Goal: Information Seeking & Learning: Learn about a topic

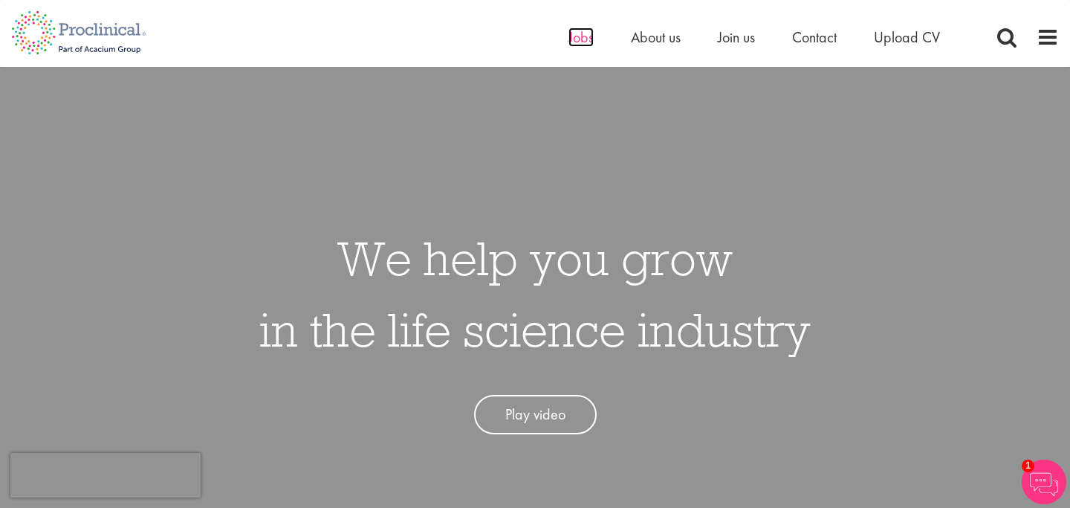
click at [583, 37] on span "Jobs" at bounding box center [581, 37] width 25 height 19
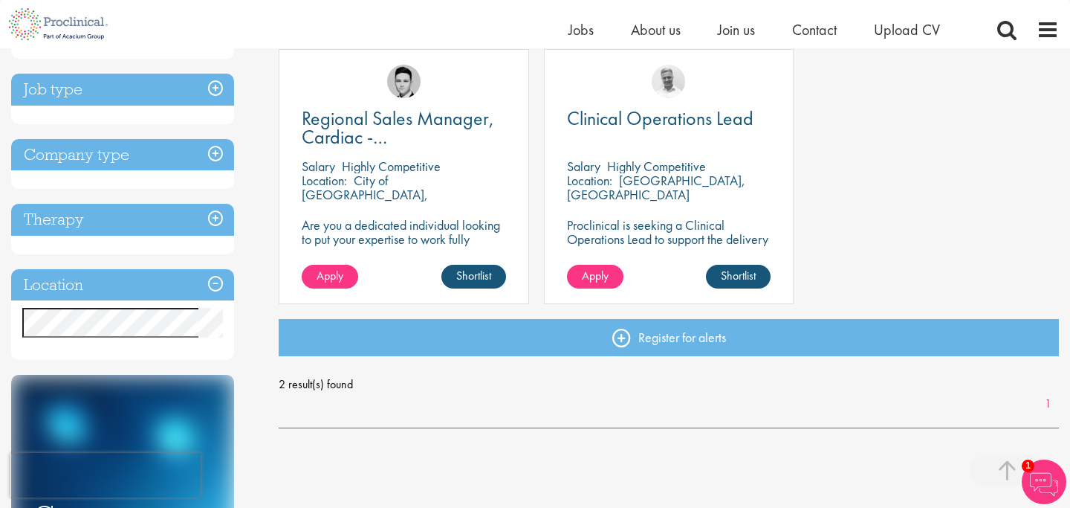
scroll to position [282, 0]
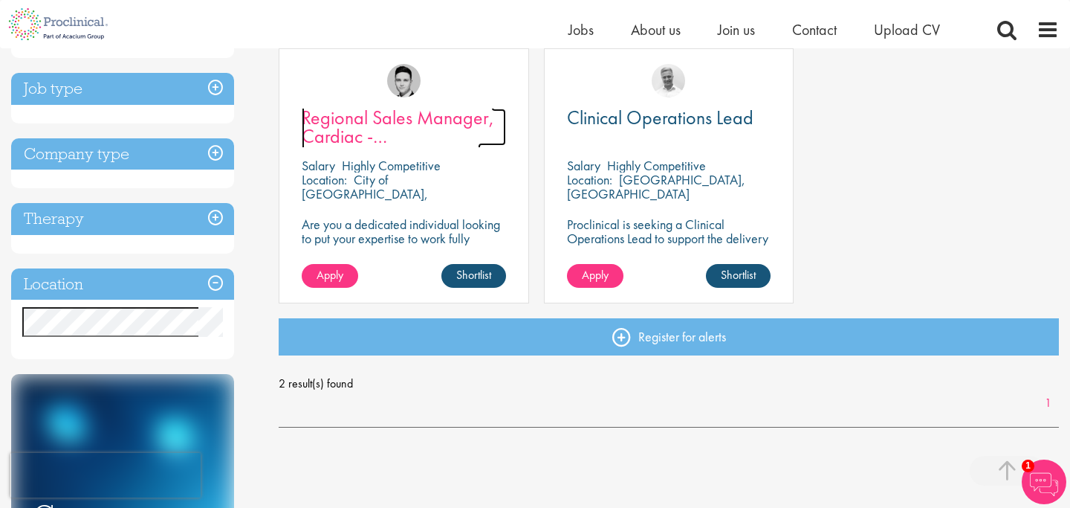
click at [434, 135] on link "Regional Sales Manager, Cardiac - [GEOGRAPHIC_DATA]" at bounding box center [404, 127] width 204 height 37
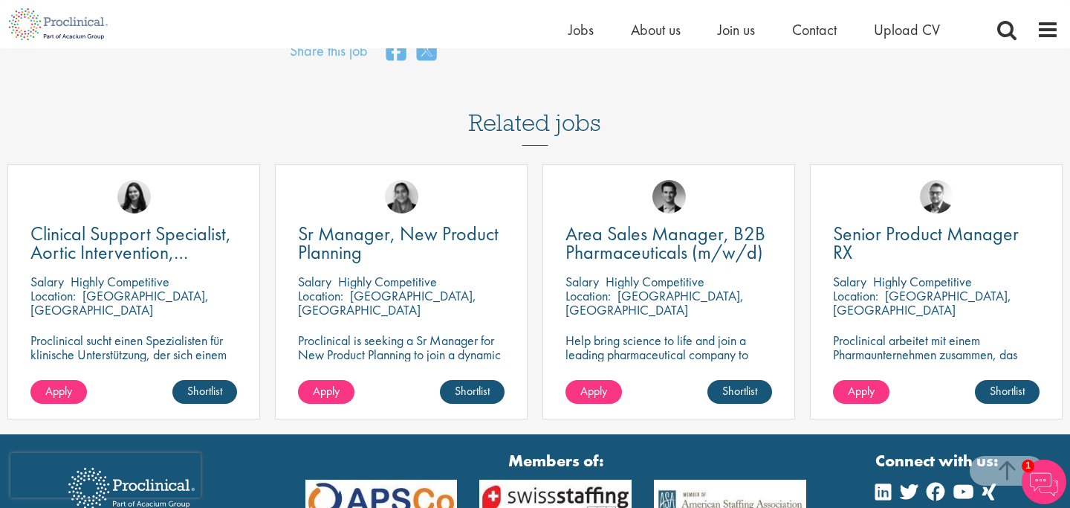
scroll to position [1522, 0]
